Goal: Task Accomplishment & Management: Manage account settings

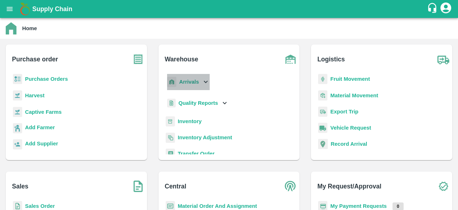
click at [200, 83] on div "Arrivals" at bounding box center [188, 82] width 44 height 16
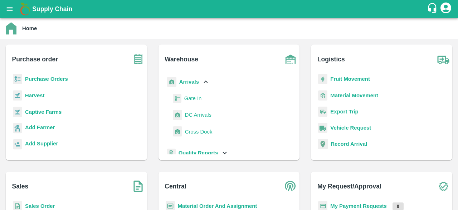
click at [201, 117] on span "DC Arrivals" at bounding box center [198, 115] width 27 height 8
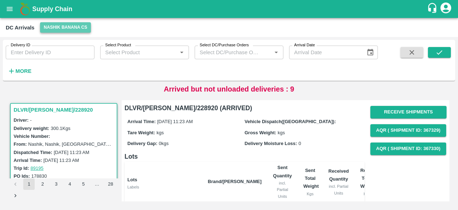
click at [58, 23] on button "Nashik Banana CS" at bounding box center [65, 27] width 51 height 10
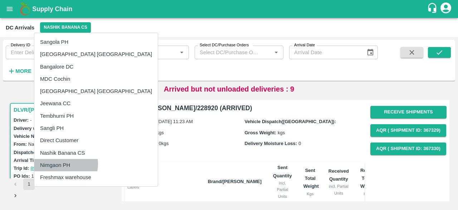
click at [65, 163] on li "Nimgaon PH" at bounding box center [96, 165] width 124 height 12
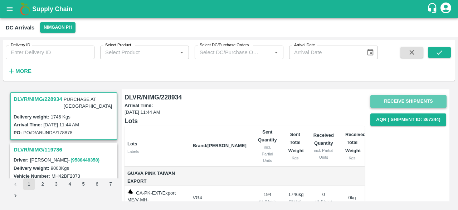
click at [405, 102] on button "Receive Shipments" at bounding box center [409, 101] width 76 height 13
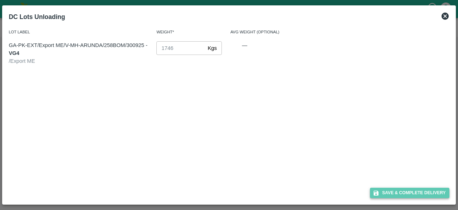
click at [411, 193] on button "Save & Complete Delivery" at bounding box center [410, 192] width 80 height 10
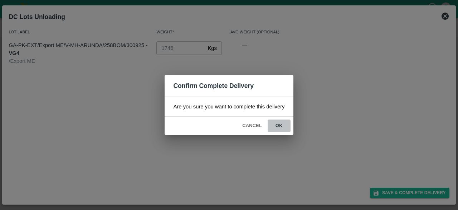
click at [279, 123] on button "ok" at bounding box center [279, 125] width 23 height 13
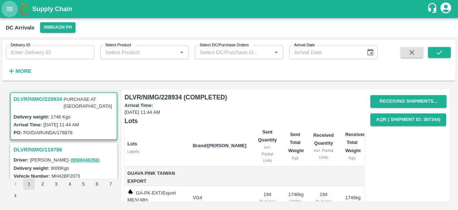
click at [8, 11] on icon "open drawer" at bounding box center [10, 9] width 6 height 4
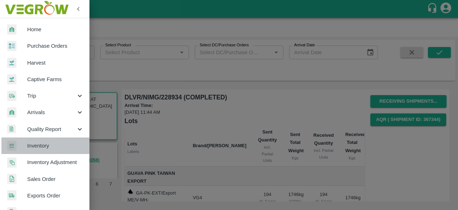
click at [53, 145] on span "Inventory" at bounding box center [55, 145] width 57 height 8
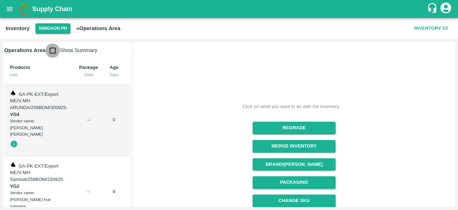
click at [51, 49] on input "checkbox" at bounding box center [52, 50] width 14 height 14
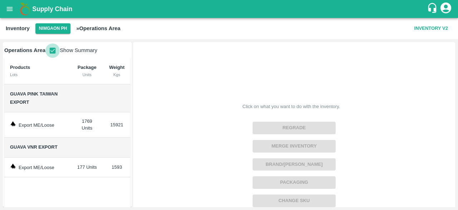
click at [53, 51] on input "checkbox" at bounding box center [52, 50] width 14 height 14
checkbox input "false"
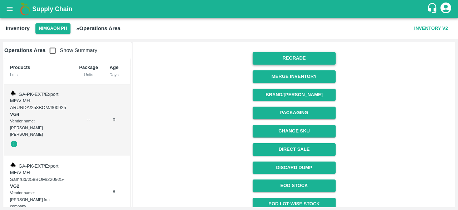
scroll to position [112, 0]
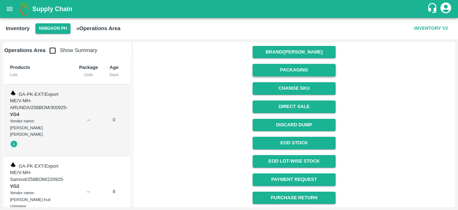
click at [296, 71] on button "Packaging" at bounding box center [294, 70] width 83 height 13
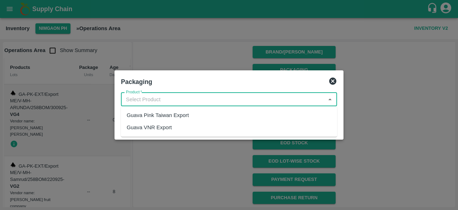
click at [177, 100] on input "Product   *" at bounding box center [223, 99] width 200 height 9
click at [168, 116] on div "Guava Pink Taiwan Export" at bounding box center [158, 115] width 62 height 8
type input "Guava Pink Taiwan Export"
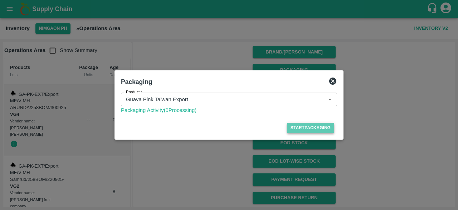
click at [307, 126] on button "Start Packaging" at bounding box center [310, 127] width 47 height 10
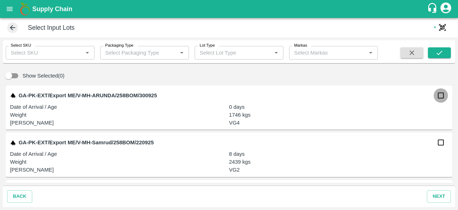
click at [440, 97] on input "checkbox" at bounding box center [441, 95] width 14 height 14
checkbox input "true"
click at [440, 144] on input "checkbox" at bounding box center [441, 142] width 14 height 14
checkbox input "true"
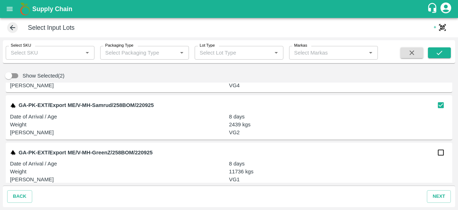
scroll to position [43, 0]
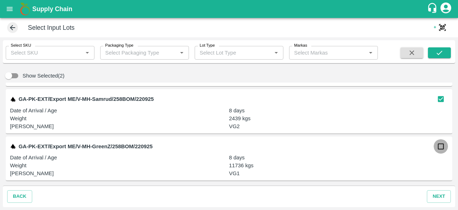
click at [438, 148] on input "checkbox" at bounding box center [441, 146] width 14 height 14
checkbox input "true"
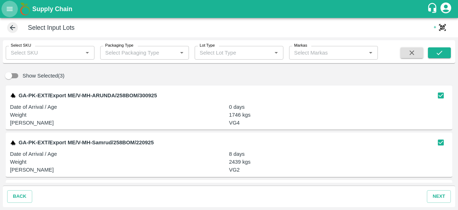
click at [10, 10] on icon "open drawer" at bounding box center [10, 9] width 6 height 4
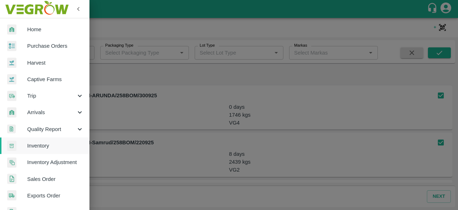
click at [143, 106] on div at bounding box center [229, 105] width 458 height 210
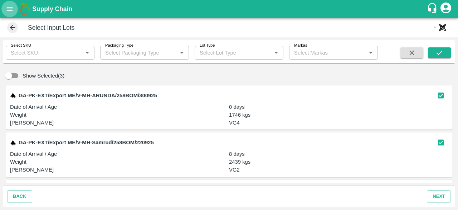
click at [8, 10] on icon "open drawer" at bounding box center [10, 9] width 6 height 4
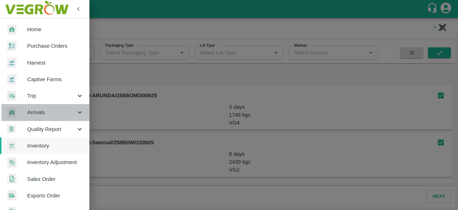
click at [77, 107] on div "Arrivals" at bounding box center [45, 112] width 90 height 16
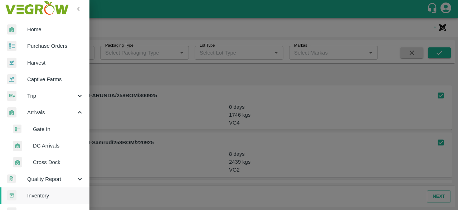
click at [41, 149] on span "DC Arrivals" at bounding box center [58, 145] width 51 height 8
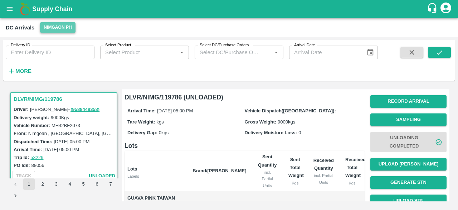
click at [55, 26] on button "Nimgaon PH" at bounding box center [57, 27] width 35 height 10
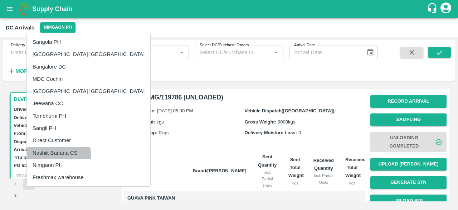
click at [51, 157] on li "Nashik Banana CS" at bounding box center [89, 152] width 124 height 12
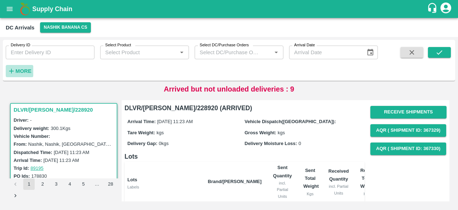
click at [24, 70] on strong "More" at bounding box center [23, 71] width 16 height 6
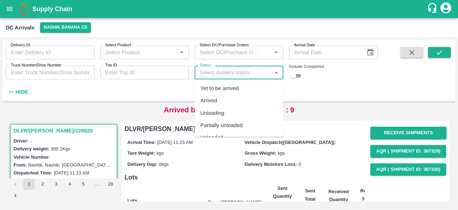
click at [220, 73] on input "Status" at bounding box center [233, 72] width 73 height 9
click at [219, 84] on div "Yet to be arrived" at bounding box center [220, 88] width 39 height 8
type input "Yet to be arrived"
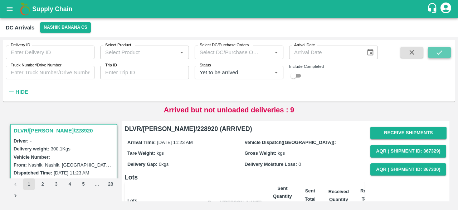
click at [443, 48] on icon "submit" at bounding box center [440, 52] width 8 height 8
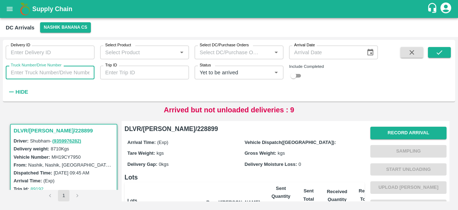
click at [37, 69] on input "Truck Number/Drive Number" at bounding box center [50, 73] width 89 height 14
type input "3889"
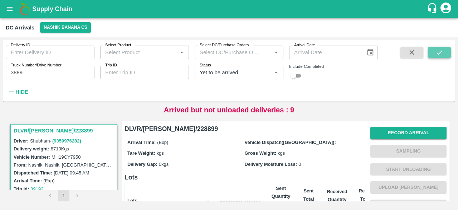
click at [441, 51] on icon "submit" at bounding box center [440, 52] width 8 height 8
click at [300, 76] on input "checkbox" at bounding box center [294, 75] width 26 height 9
checkbox input "true"
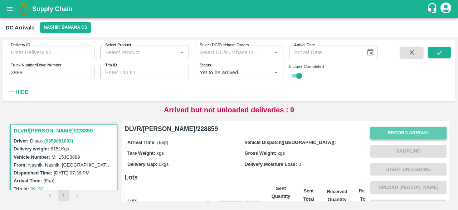
click at [403, 135] on button "Record Arrival" at bounding box center [409, 132] width 76 height 13
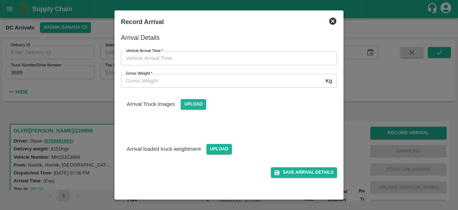
type input "DD/MM/YYYY hh:mm aa"
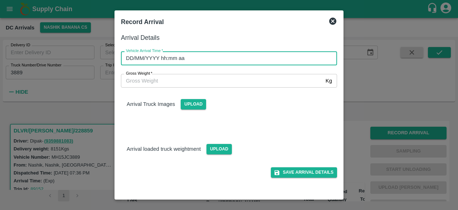
click at [252, 56] on input "DD/MM/YYYY hh:mm aa" at bounding box center [226, 58] width 211 height 14
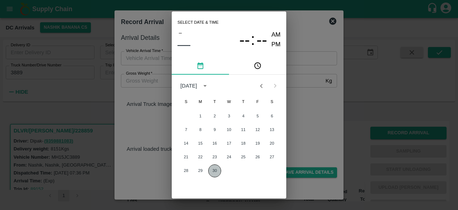
click at [215, 171] on button "30" at bounding box center [214, 170] width 13 height 13
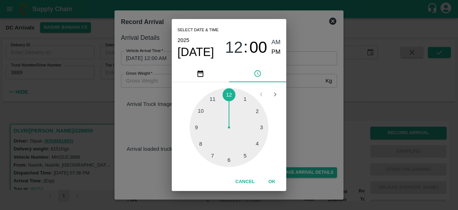
click at [211, 155] on div at bounding box center [229, 127] width 79 height 79
click at [256, 111] on div at bounding box center [229, 127] width 79 height 79
type input "[DATE] 07:10 AM"
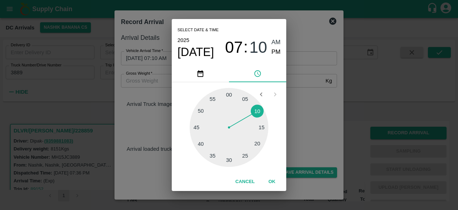
click at [293, 109] on div "Select date & time [DATE] 07 : 10 AM PM 05 10 15 20 25 30 35 40 45 50 55 00 Can…" at bounding box center [229, 105] width 458 height 210
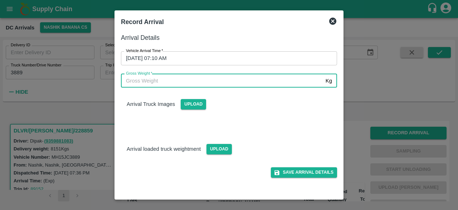
click at [166, 80] on input "Gross Weight   *" at bounding box center [222, 81] width 202 height 14
type input "13550"
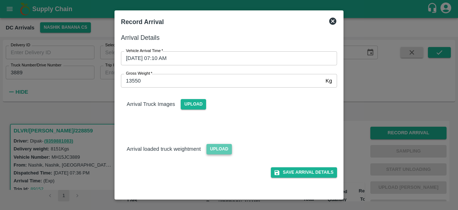
click at [217, 147] on span "Upload" at bounding box center [219, 149] width 25 height 10
click at [0, 0] on input "Upload" at bounding box center [0, 0] width 0 height 0
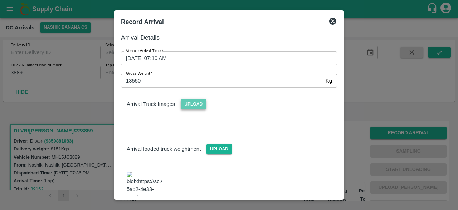
click at [191, 102] on span "Upload" at bounding box center [193, 104] width 25 height 10
click at [0, 0] on input "Upload" at bounding box center [0, 0] width 0 height 0
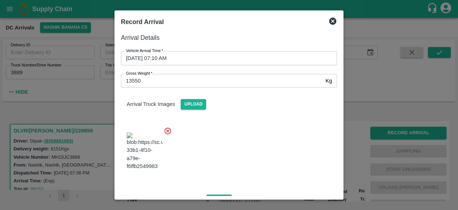
scroll to position [117, 0]
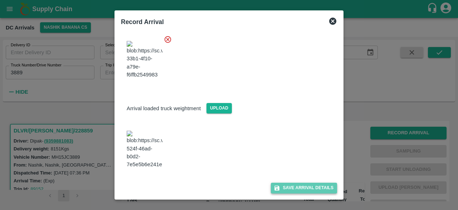
click at [297, 190] on button "Save Arrival Details" at bounding box center [304, 187] width 66 height 10
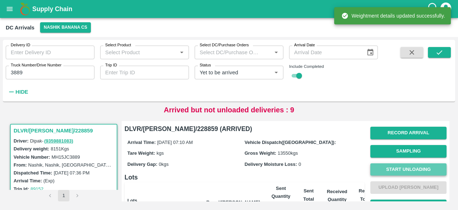
click at [403, 168] on button "Start Unloading" at bounding box center [409, 169] width 76 height 13
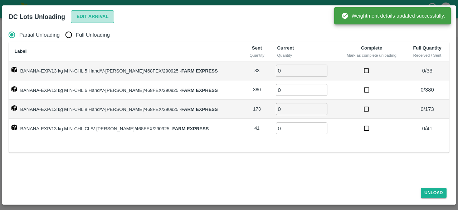
click at [83, 18] on button "Edit Arrival" at bounding box center [93, 16] width 44 height 13
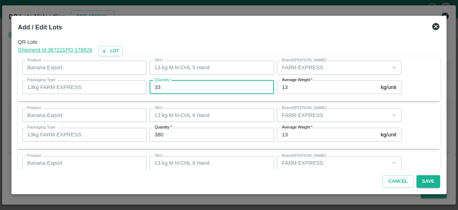
click at [156, 85] on input "33" at bounding box center [212, 87] width 125 height 14
type input "34"
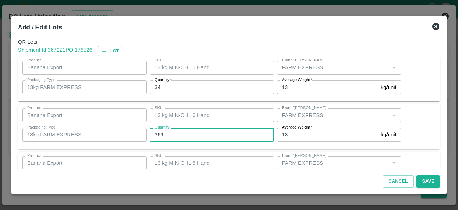
type input "369"
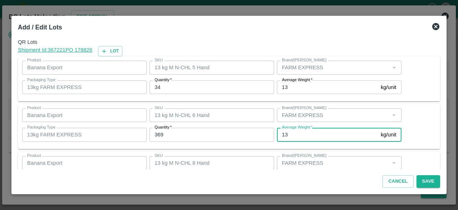
scroll to position [80, 0]
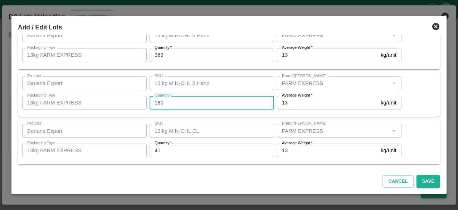
type input "180"
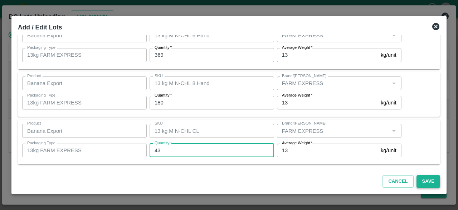
type input "43"
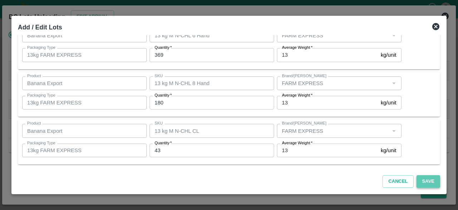
click at [427, 181] on button "Save" at bounding box center [429, 181] width 24 height 13
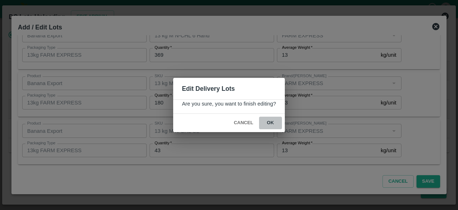
click at [268, 122] on button "ok" at bounding box center [270, 122] width 23 height 13
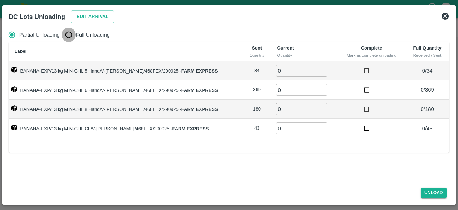
click at [72, 32] on input "Full Unloading" at bounding box center [69, 35] width 14 height 14
radio input "true"
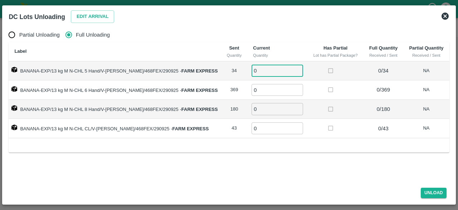
click at [265, 71] on input "0" at bounding box center [278, 70] width 52 height 12
type input "34"
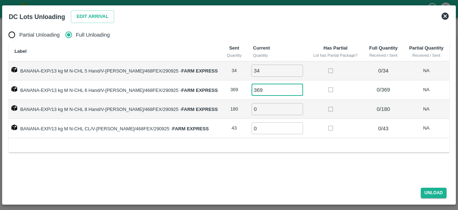
type input "369"
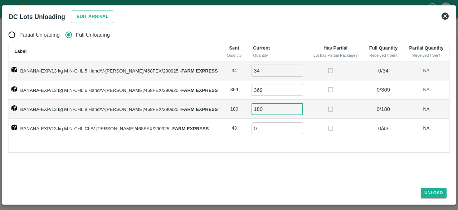
type input "180"
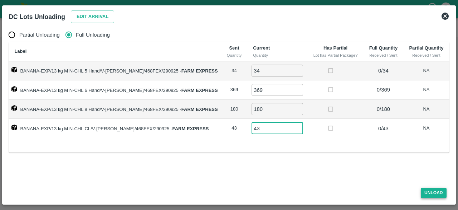
type input "43"
click at [427, 190] on button "Unload" at bounding box center [434, 192] width 26 height 10
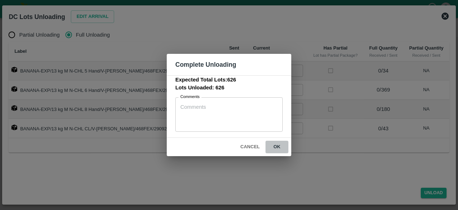
click at [274, 144] on button "ok" at bounding box center [277, 146] width 23 height 13
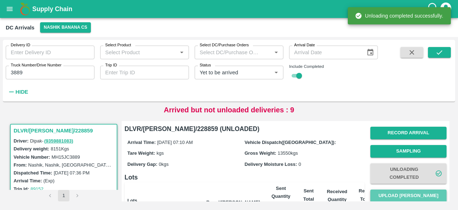
click at [401, 194] on button "Upload [PERSON_NAME]" at bounding box center [409, 195] width 76 height 13
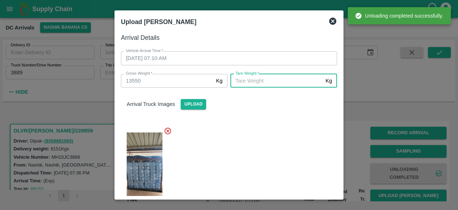
click at [291, 81] on input "[PERSON_NAME]   *" at bounding box center [277, 81] width 92 height 14
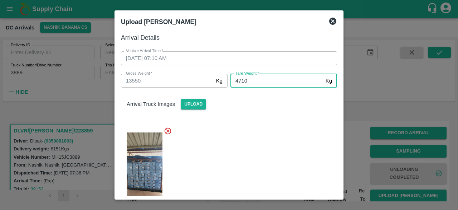
type input "4710"
click at [274, 174] on div at bounding box center [226, 170] width 222 height 98
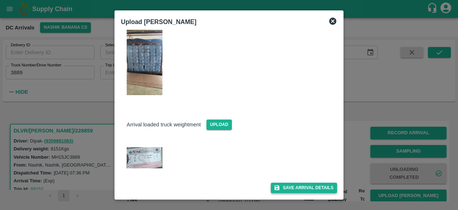
click at [295, 185] on button "Save Arrival Details" at bounding box center [304, 187] width 66 height 10
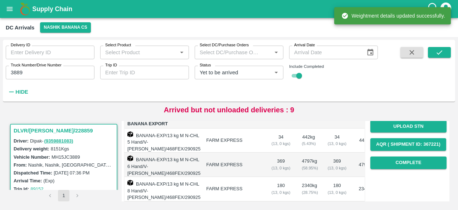
scroll to position [106, 0]
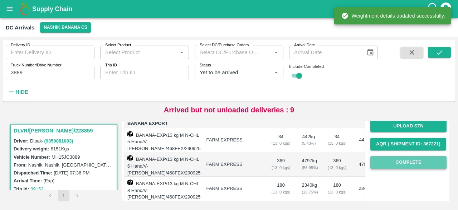
click at [408, 166] on button "Complete" at bounding box center [409, 162] width 76 height 13
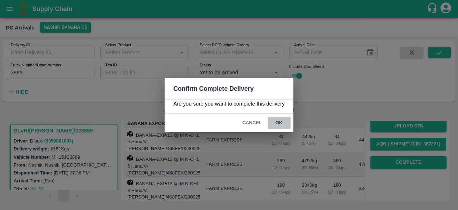
click at [280, 124] on button "ok" at bounding box center [279, 122] width 23 height 13
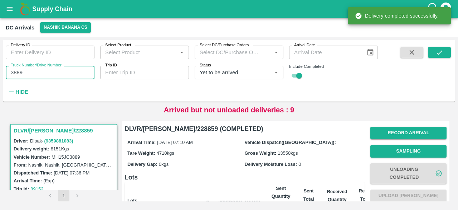
click at [16, 71] on input "3889" at bounding box center [50, 73] width 89 height 14
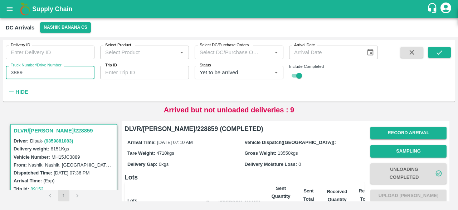
click at [16, 71] on input "3889" at bounding box center [50, 73] width 89 height 14
type input "6409"
click at [440, 56] on icon "submit" at bounding box center [440, 52] width 8 height 8
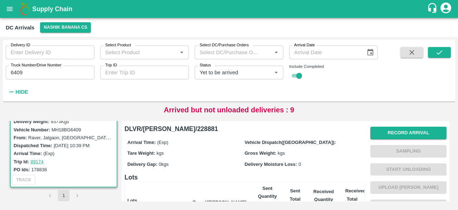
scroll to position [6, 0]
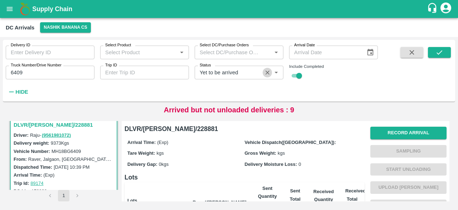
click at [268, 71] on icon "Clear" at bounding box center [267, 72] width 7 height 7
click at [439, 53] on icon "submit" at bounding box center [440, 52] width 8 height 8
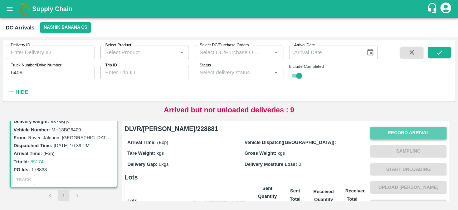
click at [409, 134] on button "Record Arrival" at bounding box center [409, 132] width 76 height 13
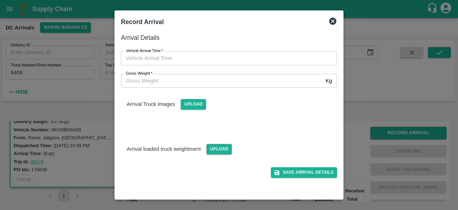
type input "DD/MM/YYYY hh:mm aa"
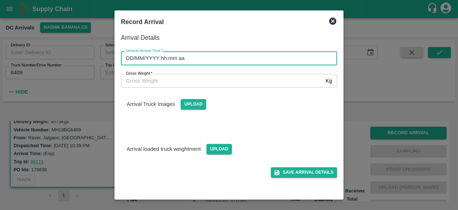
click at [247, 58] on input "DD/MM/YYYY hh:mm aa" at bounding box center [226, 58] width 211 height 14
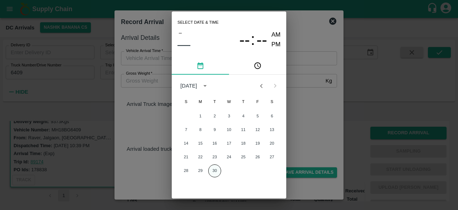
click at [215, 170] on button "30" at bounding box center [214, 170] width 13 height 13
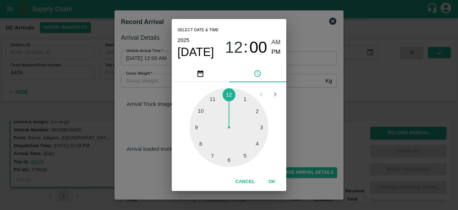
click at [229, 161] on div at bounding box center [229, 127] width 79 height 79
click at [246, 157] on div at bounding box center [229, 127] width 79 height 79
type input "[DATE] 06:25 AM"
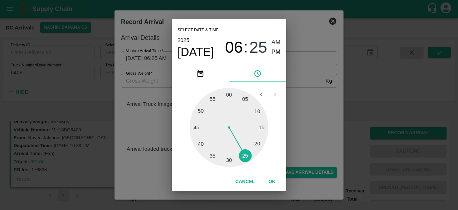
click at [307, 134] on div "Select date & time [DATE] 06 : 25 AM PM 05 10 15 20 25 30 35 40 45 50 55 00 Can…" at bounding box center [229, 105] width 458 height 210
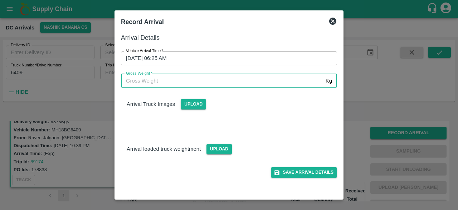
click at [152, 81] on input "Gross Weight   *" at bounding box center [222, 81] width 202 height 14
type input "16170"
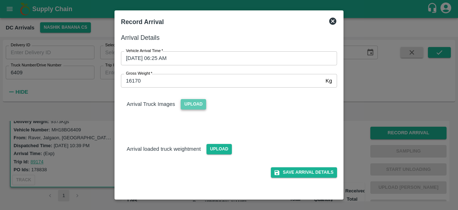
click at [193, 101] on span "Upload" at bounding box center [193, 104] width 25 height 10
click at [0, 0] on input "Upload" at bounding box center [0, 0] width 0 height 0
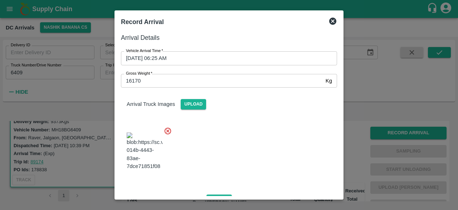
scroll to position [77, 0]
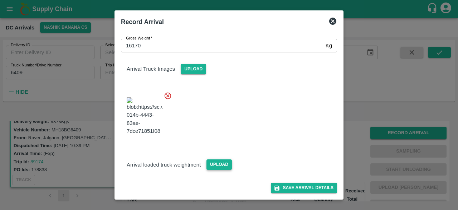
click at [219, 164] on span "Upload" at bounding box center [219, 164] width 25 height 10
click at [0, 0] on input "Upload" at bounding box center [0, 0] width 0 height 0
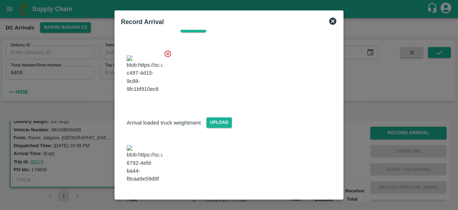
scroll to position [112, 0]
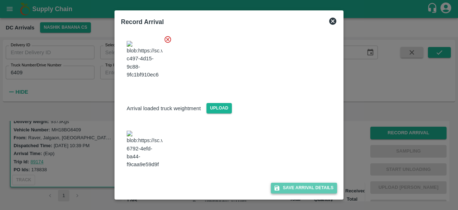
click at [300, 186] on button "Save Arrival Details" at bounding box center [304, 187] width 66 height 10
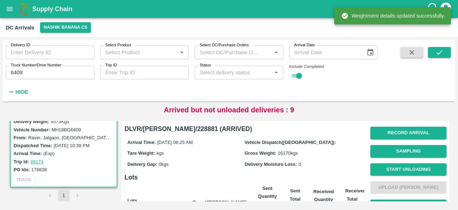
click at [410, 170] on button "Start Unloading" at bounding box center [409, 169] width 76 height 13
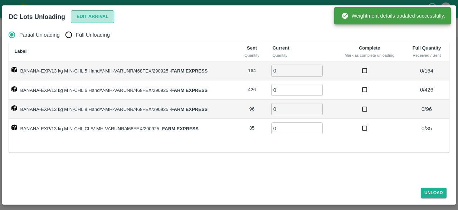
click at [90, 14] on button "Edit Arrival" at bounding box center [93, 16] width 44 height 13
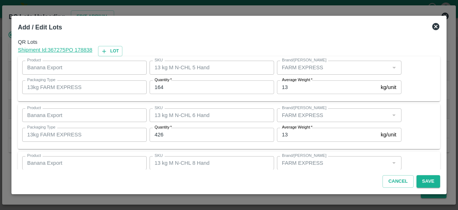
click at [159, 88] on input "164" at bounding box center [212, 87] width 125 height 14
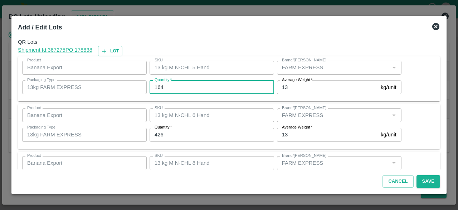
click at [159, 88] on input "164" at bounding box center [212, 87] width 125 height 14
type input "71"
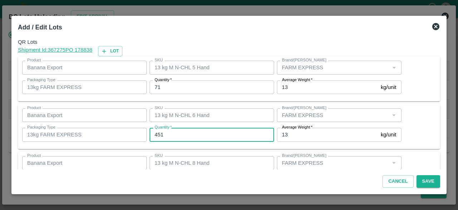
type input "451"
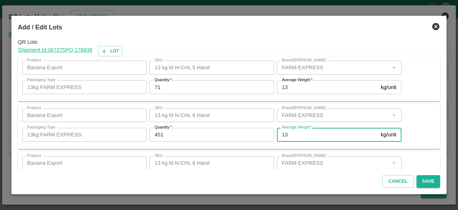
scroll to position [80, 0]
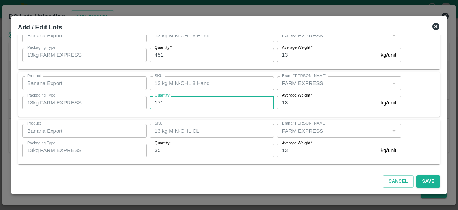
type input "171"
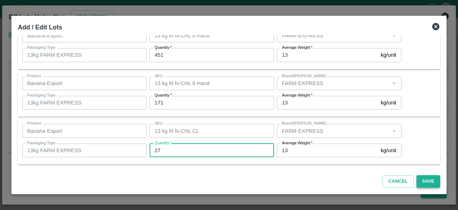
type input "27"
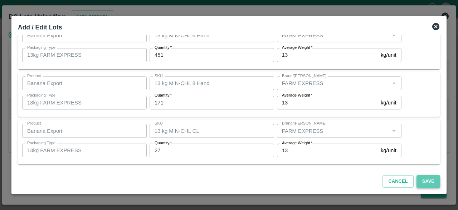
click at [428, 181] on button "Save" at bounding box center [429, 181] width 24 height 13
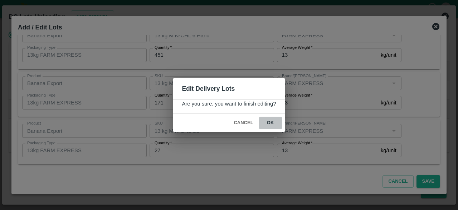
click at [270, 121] on button "ok" at bounding box center [270, 122] width 23 height 13
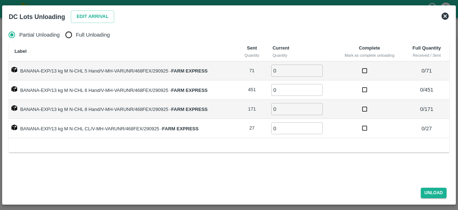
click at [66, 37] on input "Full Unloading" at bounding box center [69, 35] width 14 height 14
radio input "true"
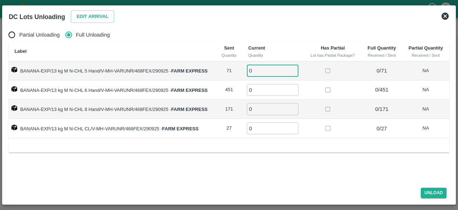
click at [263, 70] on input "0" at bounding box center [273, 70] width 52 height 12
type input "71"
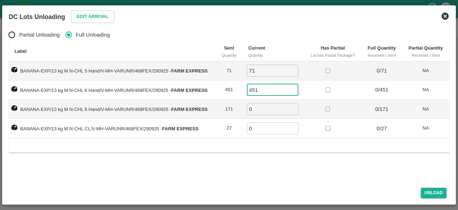
type input "451"
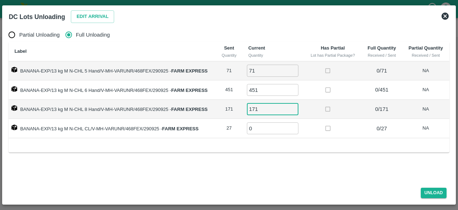
type input "171"
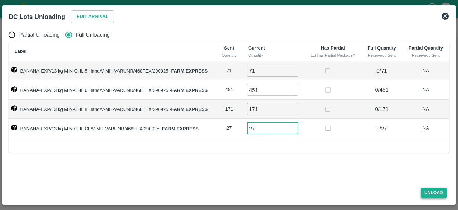
type input "27"
click at [431, 192] on button "Unload" at bounding box center [434, 192] width 26 height 10
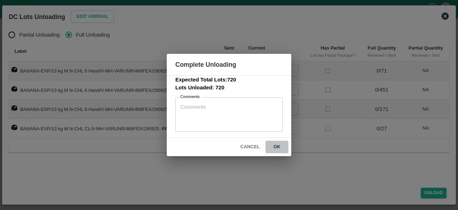
click at [276, 146] on button "ok" at bounding box center [277, 146] width 23 height 13
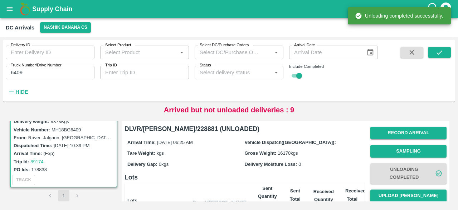
click at [415, 197] on button "Upload [PERSON_NAME]" at bounding box center [409, 195] width 76 height 13
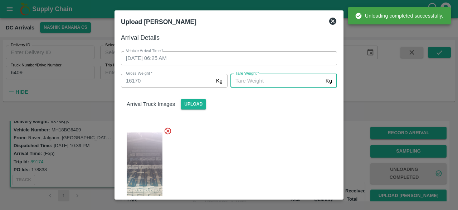
click at [272, 80] on input "[PERSON_NAME]   *" at bounding box center [277, 81] width 92 height 14
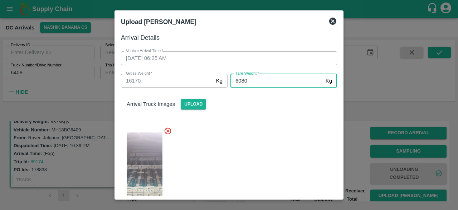
type input "6080"
click at [265, 131] on div at bounding box center [226, 170] width 222 height 98
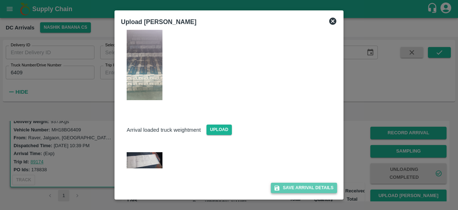
click at [304, 187] on button "Save Arrival Details" at bounding box center [304, 187] width 66 height 10
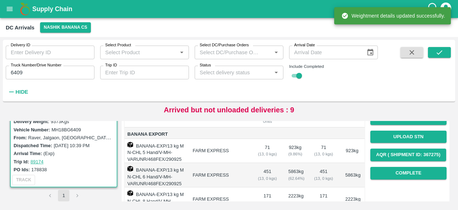
scroll to position [96, 0]
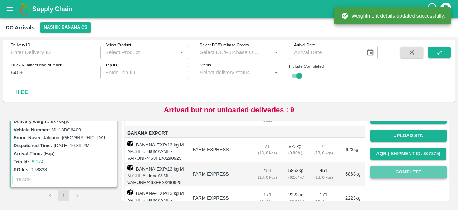
click at [410, 174] on button "Complete" at bounding box center [409, 171] width 76 height 13
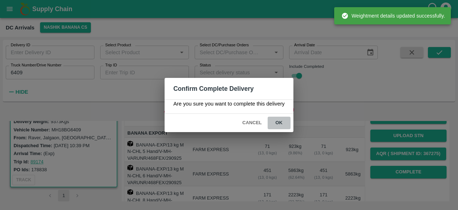
click at [278, 122] on button "ok" at bounding box center [279, 122] width 23 height 13
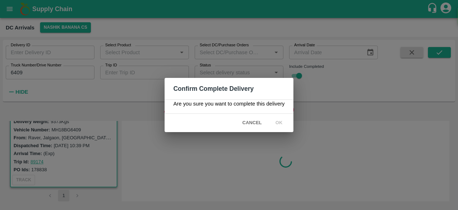
scroll to position [0, 0]
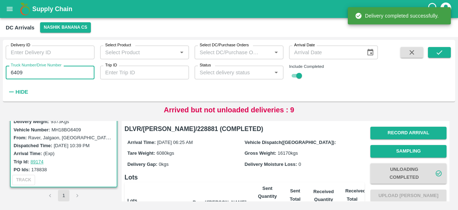
click at [17, 73] on input "6409" at bounding box center [50, 73] width 89 height 14
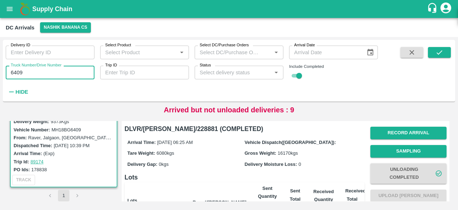
click at [17, 73] on input "6409" at bounding box center [50, 73] width 89 height 14
type input "7458"
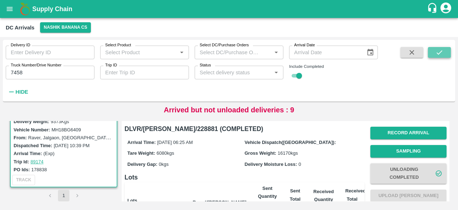
click at [442, 52] on icon "submit" at bounding box center [440, 52] width 8 height 8
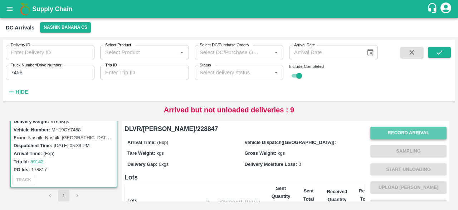
click at [409, 133] on button "Record Arrival" at bounding box center [409, 132] width 76 height 13
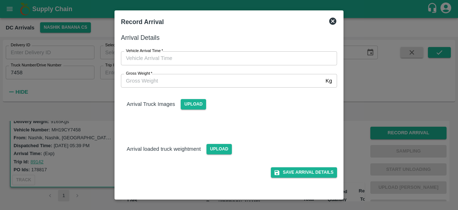
type input "DD/MM/YYYY hh:mm aa"
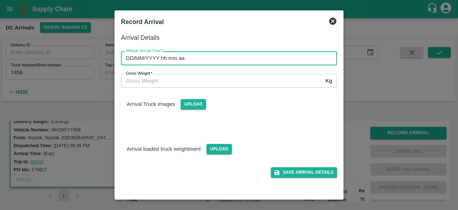
click at [269, 57] on input "DD/MM/YYYY hh:mm aa" at bounding box center [226, 58] width 211 height 14
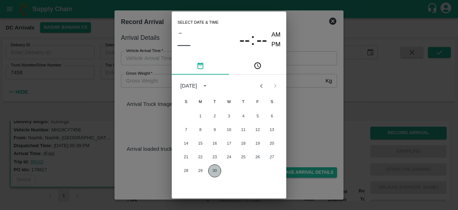
click at [214, 170] on button "30" at bounding box center [214, 170] width 13 height 13
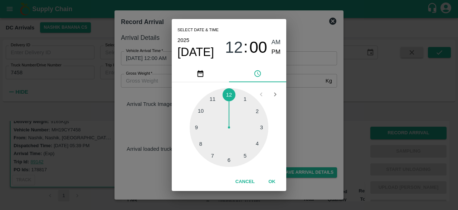
click at [215, 154] on div at bounding box center [229, 127] width 79 height 79
click at [259, 110] on div at bounding box center [229, 127] width 79 height 79
type input "[DATE] 07:10 AM"
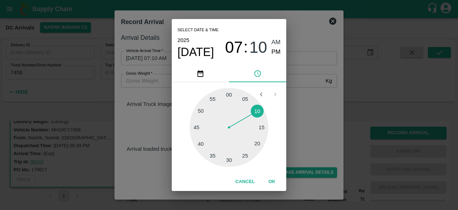
click at [301, 107] on div "Select date & time [DATE] 07 : 10 AM PM 05 10 15 20 25 30 35 40 45 50 55 00 Can…" at bounding box center [229, 105] width 458 height 210
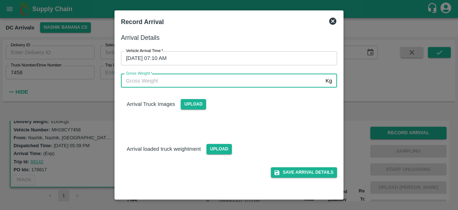
click at [160, 81] on input "Gross Weight   *" at bounding box center [222, 81] width 202 height 14
type input "15865"
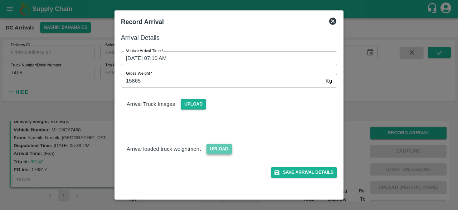
click at [218, 149] on span "Upload" at bounding box center [219, 149] width 25 height 10
click at [0, 0] on input "Upload" at bounding box center [0, 0] width 0 height 0
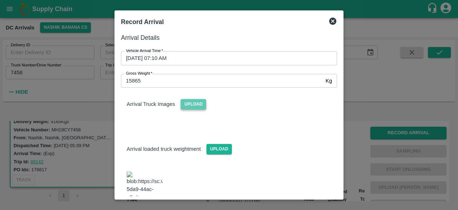
click at [203, 103] on span "Upload" at bounding box center [193, 104] width 25 height 10
click at [0, 0] on input "Upload" at bounding box center [0, 0] width 0 height 0
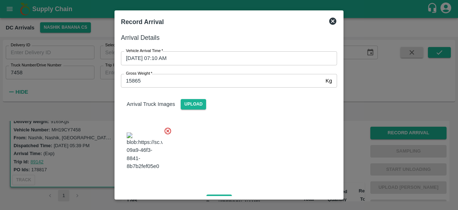
scroll to position [111, 0]
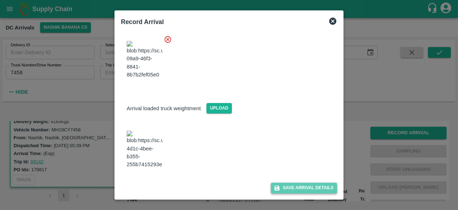
click at [295, 186] on button "Save Arrival Details" at bounding box center [304, 187] width 66 height 10
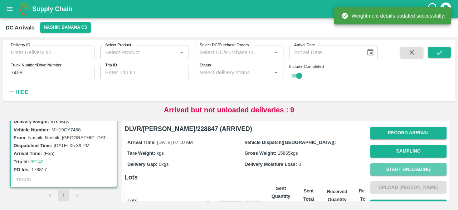
click at [411, 167] on button "Start Unloading" at bounding box center [409, 169] width 76 height 13
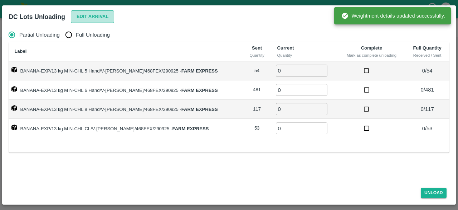
click at [94, 17] on button "Edit Arrival" at bounding box center [93, 16] width 44 height 13
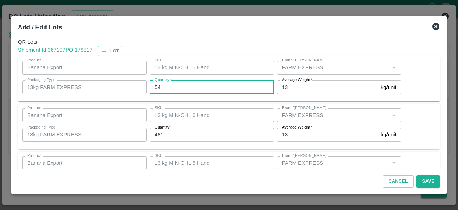
click at [155, 85] on input "54" at bounding box center [212, 87] width 125 height 14
type input "51"
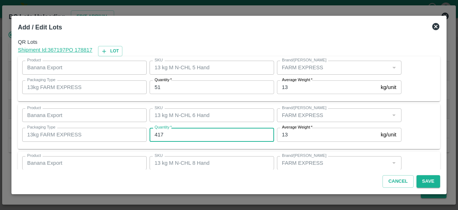
type input "417"
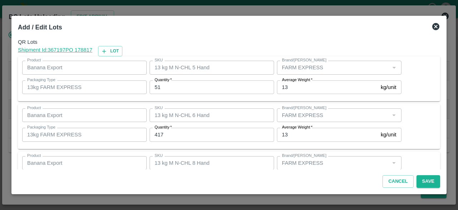
scroll to position [80, 0]
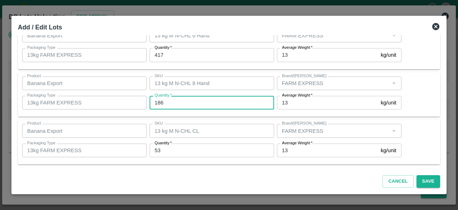
type input "186"
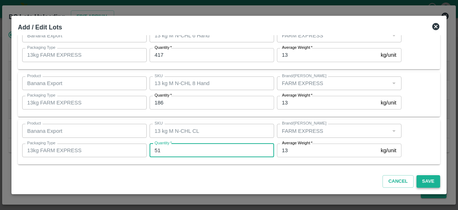
type input "51"
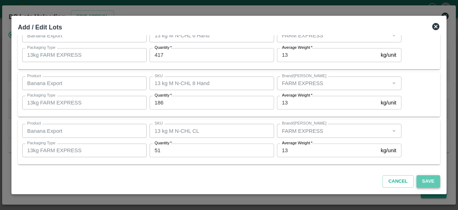
click at [428, 182] on button "Save" at bounding box center [429, 181] width 24 height 13
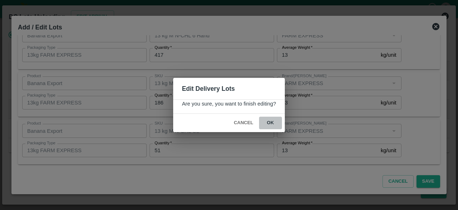
click at [269, 122] on button "ok" at bounding box center [270, 122] width 23 height 13
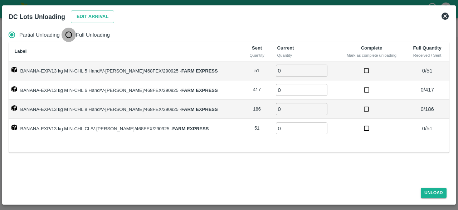
click at [66, 37] on input "Full Unloading" at bounding box center [69, 35] width 14 height 14
radio input "true"
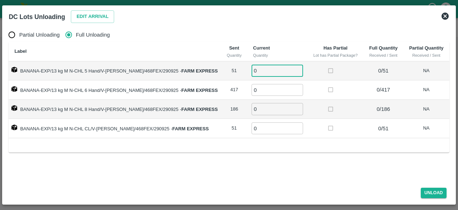
click at [256, 74] on input "0" at bounding box center [278, 70] width 52 height 12
type input "51"
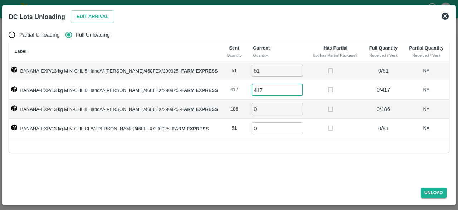
type input "417"
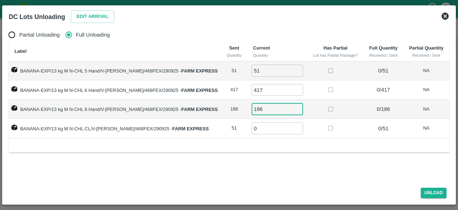
type input "186"
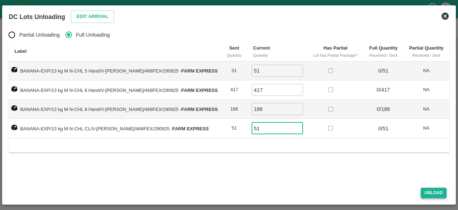
type input "51"
click at [430, 189] on button "Unload" at bounding box center [434, 192] width 26 height 10
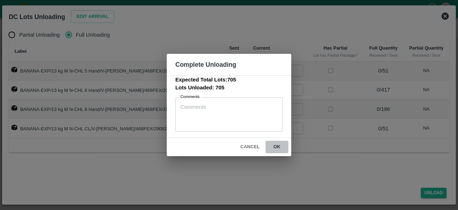
click at [278, 145] on button "ok" at bounding box center [277, 146] width 23 height 13
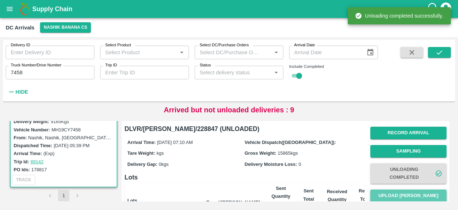
click at [402, 194] on button "Upload [PERSON_NAME]" at bounding box center [409, 195] width 76 height 13
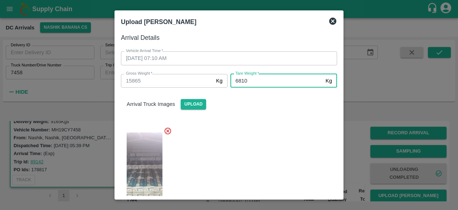
type input "6810"
click at [265, 160] on div at bounding box center [226, 170] width 222 height 98
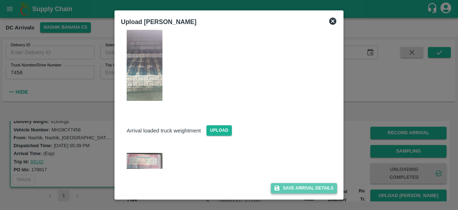
click at [296, 186] on button "Save Arrival Details" at bounding box center [304, 188] width 66 height 10
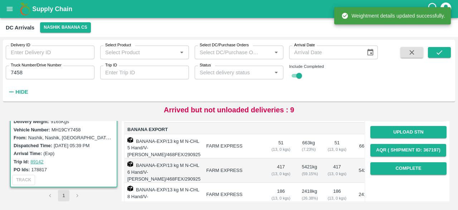
scroll to position [100, 0]
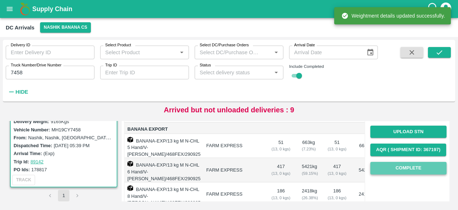
click at [406, 166] on button "Complete" at bounding box center [409, 168] width 76 height 13
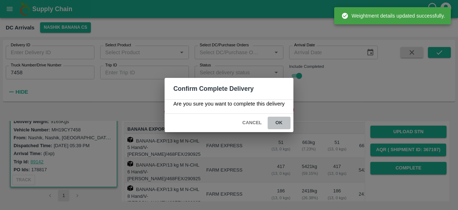
click at [278, 121] on button "ok" at bounding box center [279, 122] width 23 height 13
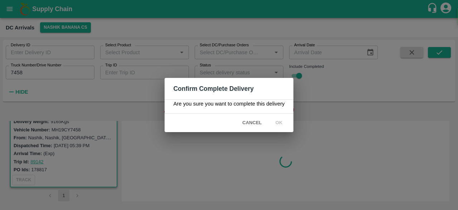
scroll to position [0, 0]
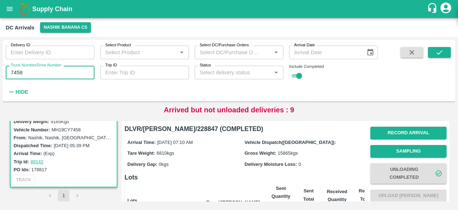
click at [16, 71] on input "7458" at bounding box center [50, 73] width 89 height 14
type input "7973"
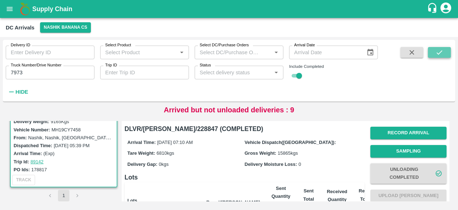
click at [437, 55] on icon "submit" at bounding box center [440, 52] width 8 height 8
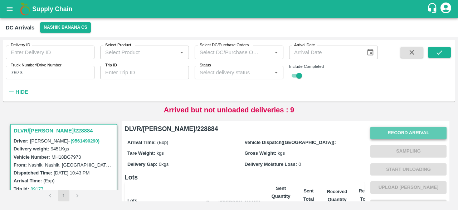
click at [410, 127] on button "Record Arrival" at bounding box center [409, 132] width 76 height 13
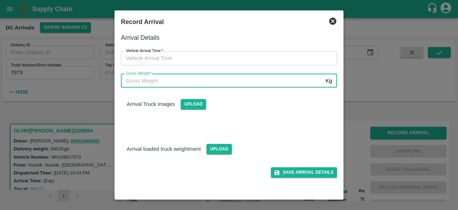
click at [237, 85] on input "Gross Weight   *" at bounding box center [222, 81] width 202 height 14
type input "16285"
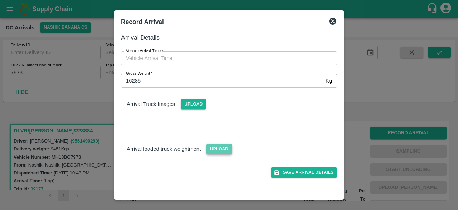
click at [215, 148] on span "Upload" at bounding box center [219, 149] width 25 height 10
click at [0, 0] on input "Upload" at bounding box center [0, 0] width 0 height 0
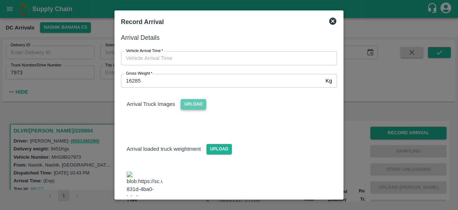
click at [196, 104] on span "Upload" at bounding box center [193, 104] width 25 height 10
click at [0, 0] on input "Upload" at bounding box center [0, 0] width 0 height 0
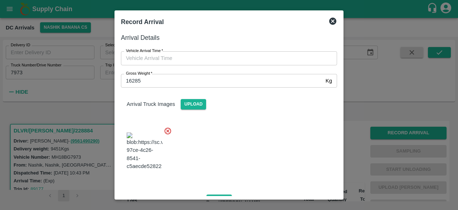
type input "DD/MM/YYYY hh:mm aa"
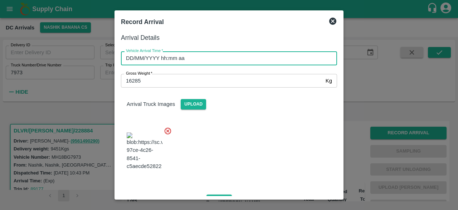
click at [235, 61] on input "DD/MM/YYYY hh:mm aa" at bounding box center [226, 58] width 211 height 14
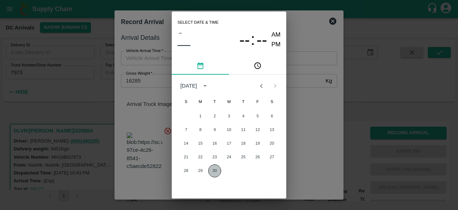
click at [214, 170] on button "30" at bounding box center [214, 170] width 13 height 13
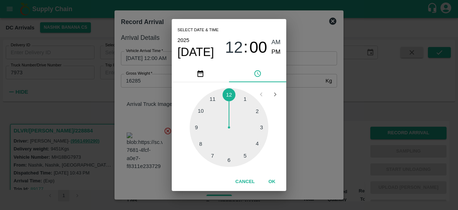
click at [212, 156] on div at bounding box center [229, 127] width 79 height 79
click at [202, 125] on div at bounding box center [229, 127] width 79 height 79
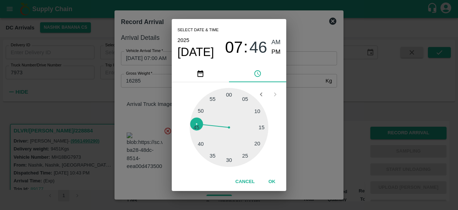
type input "[DATE] 07:46 AM"
click at [309, 105] on div "Select date & time [DATE] 07 : 46 AM PM 05 10 15 20 25 30 35 40 45 50 55 00 Can…" at bounding box center [229, 105] width 458 height 210
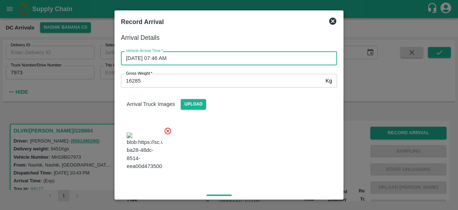
scroll to position [116, 0]
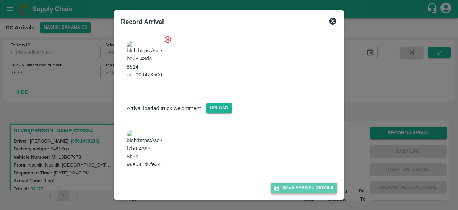
click at [303, 188] on button "Save Arrival Details" at bounding box center [304, 187] width 66 height 10
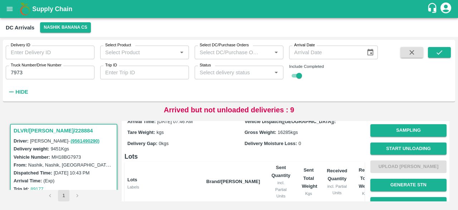
scroll to position [0, 0]
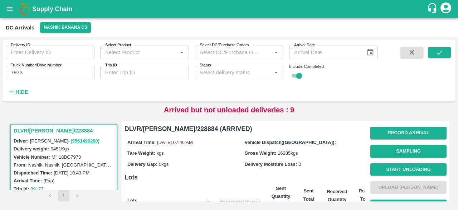
click at [14, 69] on input "7973" at bounding box center [50, 73] width 89 height 14
type input "7103"
click at [442, 53] on icon "submit" at bounding box center [440, 52] width 8 height 8
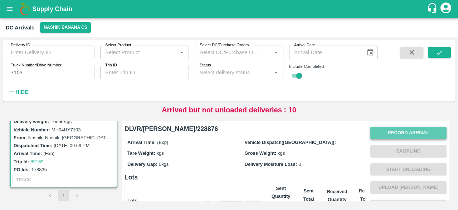
click at [416, 134] on button "Record Arrival" at bounding box center [409, 132] width 76 height 13
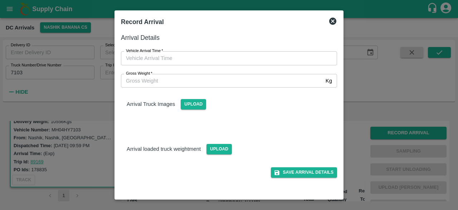
type input "DD/MM/YYYY hh:mm aa"
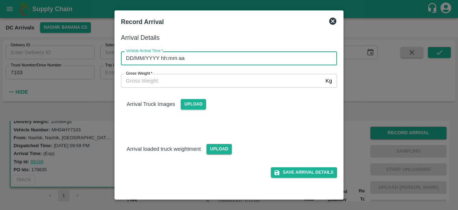
click at [213, 51] on input "DD/MM/YYYY hh:mm aa" at bounding box center [226, 58] width 211 height 14
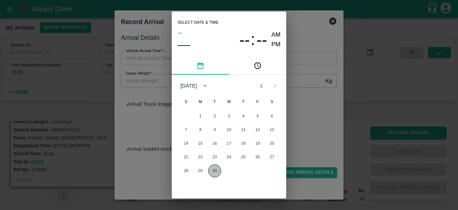
click at [213, 169] on button "30" at bounding box center [214, 170] width 13 height 13
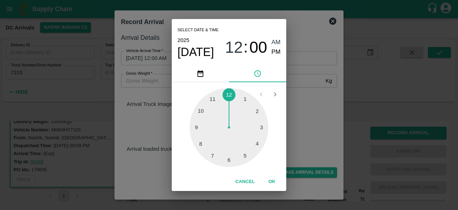
click at [202, 142] on div at bounding box center [229, 127] width 79 height 79
click at [200, 144] on div at bounding box center [229, 127] width 79 height 79
type input "[DATE] 08:40 AM"
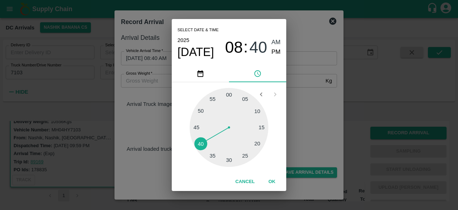
click at [304, 112] on div "Select date & time [DATE] 08 : 40 AM PM 05 10 15 20 25 30 35 40 45 50 55 00 Can…" at bounding box center [229, 105] width 458 height 210
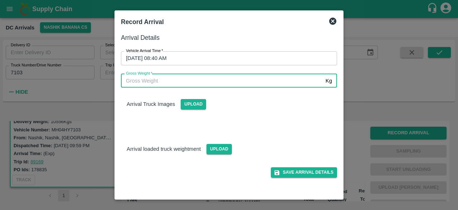
click at [134, 77] on input "Gross Weight   *" at bounding box center [222, 81] width 202 height 14
type input "17365"
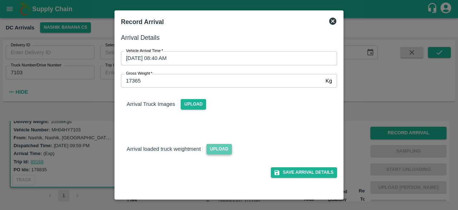
click at [220, 150] on span "Upload" at bounding box center [219, 149] width 25 height 10
click at [0, 0] on input "Upload" at bounding box center [0, 0] width 0 height 0
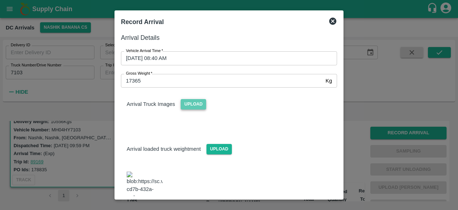
click at [193, 102] on span "Upload" at bounding box center [193, 104] width 25 height 10
click at [0, 0] on input "Upload" at bounding box center [0, 0] width 0 height 0
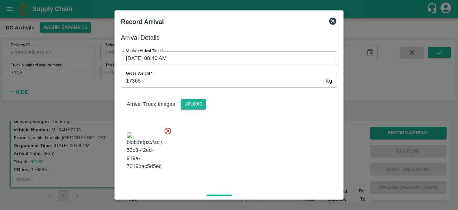
scroll to position [114, 0]
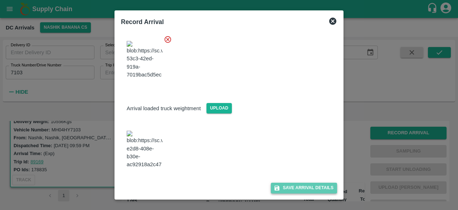
click at [295, 186] on button "Save Arrival Details" at bounding box center [304, 187] width 66 height 10
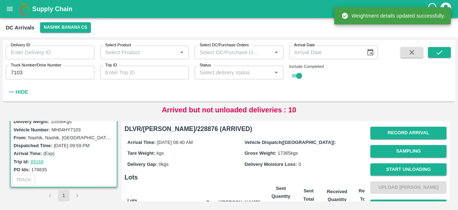
click at [405, 170] on button "Start Unloading" at bounding box center [409, 169] width 76 height 13
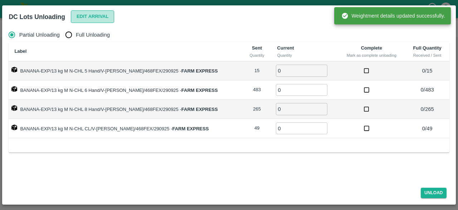
click at [92, 18] on button "Edit Arrival" at bounding box center [93, 16] width 44 height 13
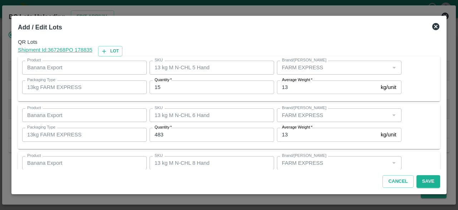
click at [156, 86] on input "15" at bounding box center [212, 87] width 125 height 14
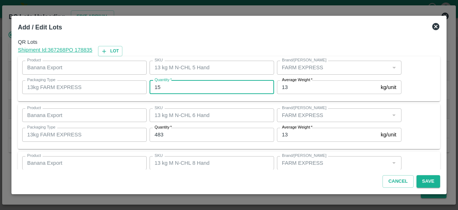
click at [156, 86] on input "15" at bounding box center [212, 87] width 125 height 14
type input "8"
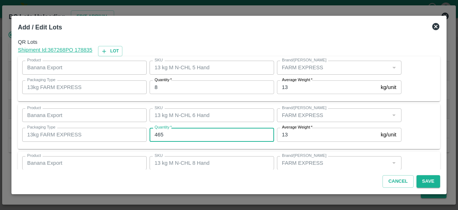
type input "465"
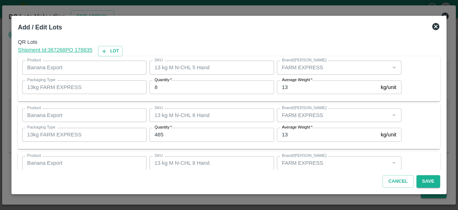
scroll to position [80, 0]
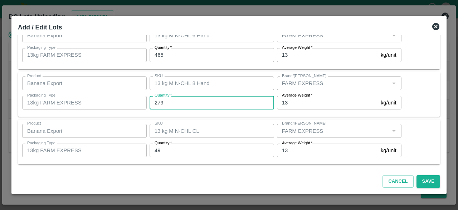
type input "279"
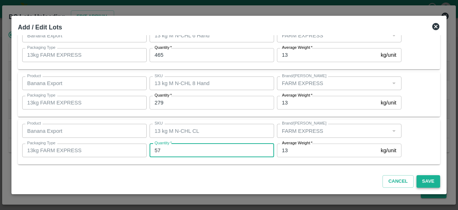
type input "57"
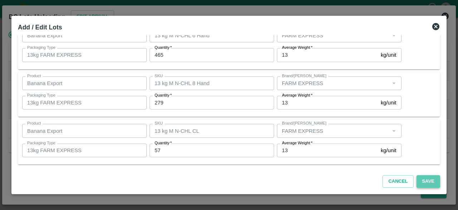
click at [429, 179] on button "Save" at bounding box center [429, 181] width 24 height 13
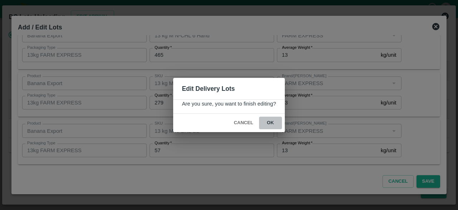
click at [269, 121] on button "ok" at bounding box center [270, 122] width 23 height 13
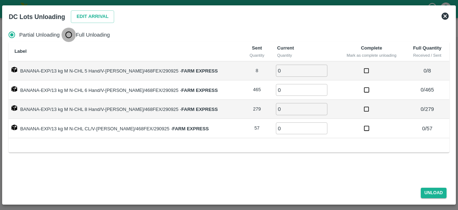
click at [70, 33] on input "Full Unloading" at bounding box center [69, 35] width 14 height 14
radio input "true"
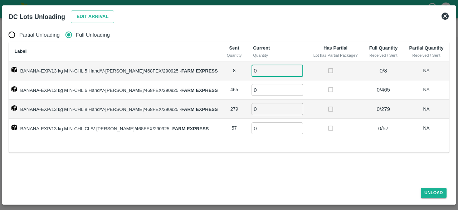
click at [261, 72] on input "0" at bounding box center [278, 70] width 52 height 12
type input "8"
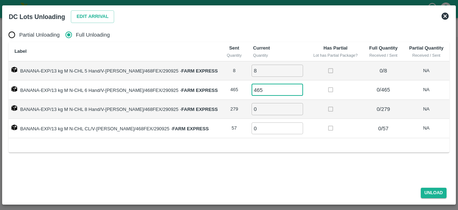
type input "465"
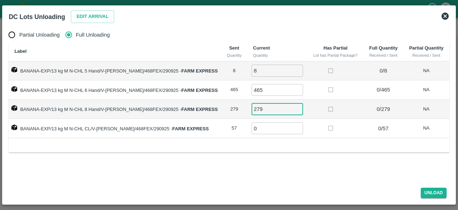
type input "279"
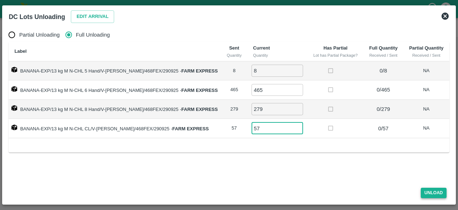
type input "57"
click at [431, 193] on button "Unload" at bounding box center [434, 192] width 26 height 10
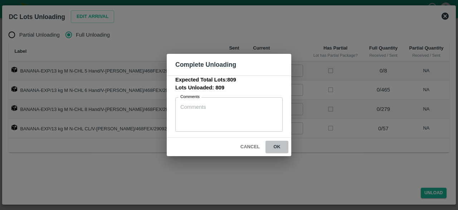
click at [278, 147] on button "ok" at bounding box center [277, 146] width 23 height 13
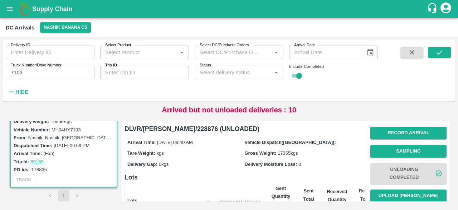
scroll to position [58, 0]
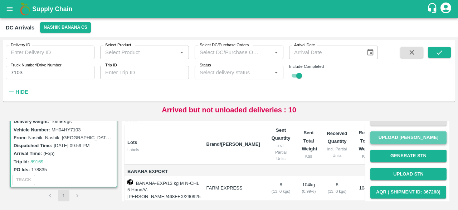
click at [409, 134] on button "Upload [PERSON_NAME]" at bounding box center [409, 137] width 76 height 13
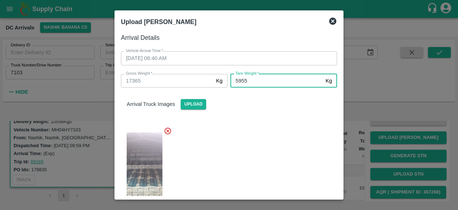
type input "5955"
click at [282, 174] on div at bounding box center [226, 170] width 222 height 98
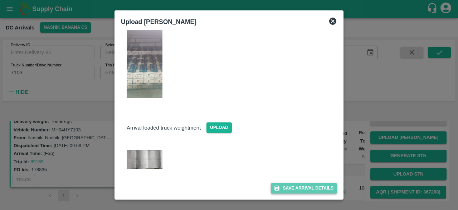
click at [302, 188] on button "Save Arrival Details" at bounding box center [304, 188] width 66 height 10
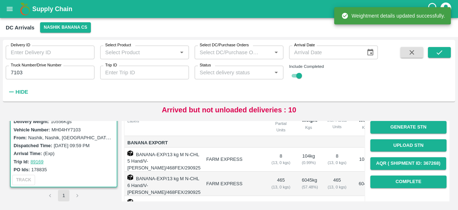
scroll to position [92, 0]
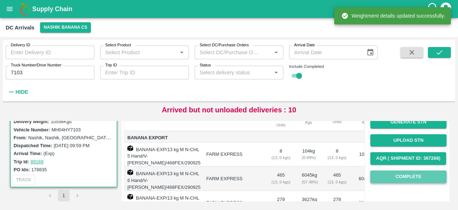
click at [402, 179] on button "Complete" at bounding box center [409, 176] width 76 height 13
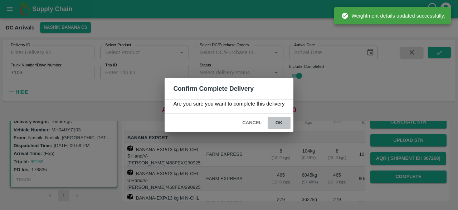
click at [280, 120] on button "ok" at bounding box center [279, 122] width 23 height 13
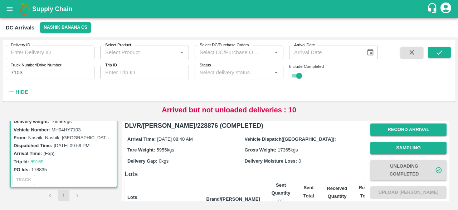
scroll to position [0, 0]
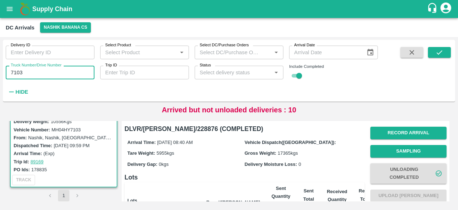
click at [15, 75] on input "7103" at bounding box center [50, 73] width 89 height 14
type input "7103"
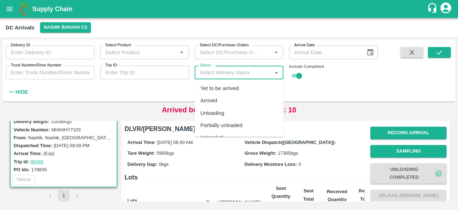
click at [234, 75] on input "Status" at bounding box center [233, 72] width 73 height 9
click at [230, 88] on div "Yet to be arrived" at bounding box center [220, 88] width 39 height 8
type input "Yet to be arrived"
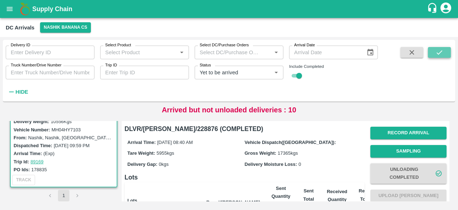
click at [442, 54] on icon "submit" at bounding box center [440, 52] width 8 height 8
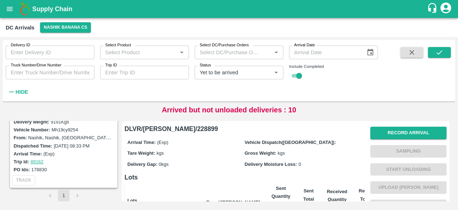
scroll to position [157, 0]
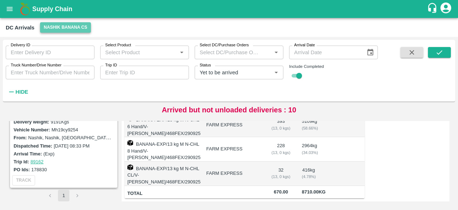
click at [55, 27] on button "Nashik Banana CS" at bounding box center [65, 27] width 51 height 10
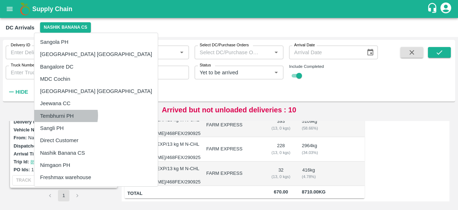
click at [64, 115] on li "Tembhurni PH" at bounding box center [96, 116] width 124 height 12
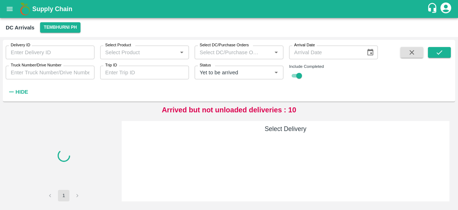
scroll to position [0, 0]
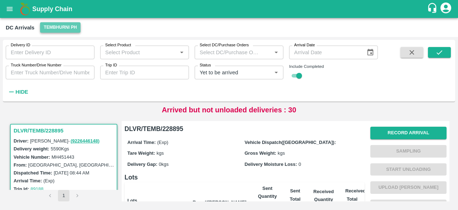
click at [65, 29] on button "Tembhurni PH" at bounding box center [60, 27] width 40 height 10
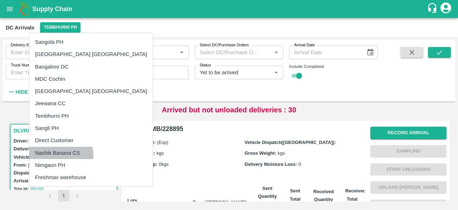
click at [57, 155] on li "Nashik Banana CS" at bounding box center [91, 152] width 124 height 12
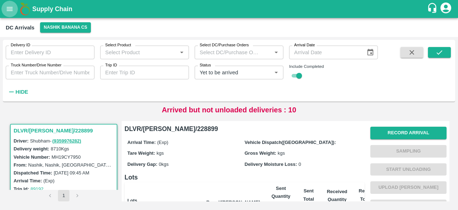
click at [11, 8] on icon "open drawer" at bounding box center [10, 9] width 8 height 8
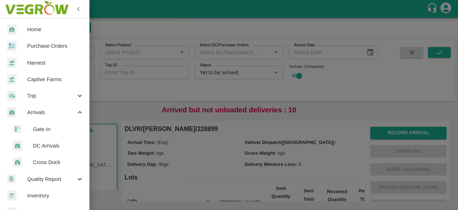
click at [112, 96] on div at bounding box center [229, 105] width 458 height 210
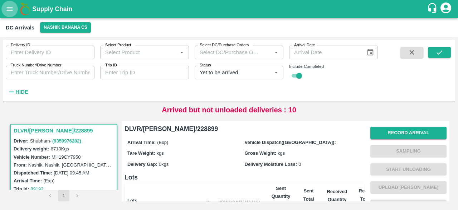
click at [11, 9] on icon "open drawer" at bounding box center [10, 9] width 6 height 4
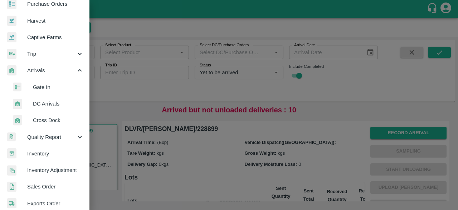
scroll to position [42, 0]
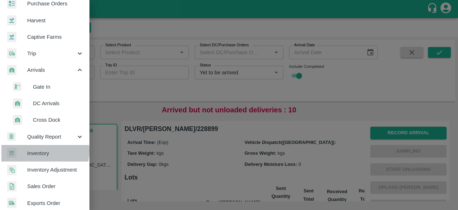
click at [42, 150] on span "Inventory" at bounding box center [55, 153] width 57 height 8
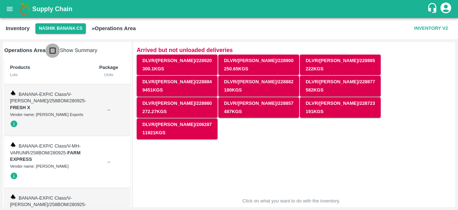
click at [51, 48] on input "checkbox" at bounding box center [52, 50] width 14 height 14
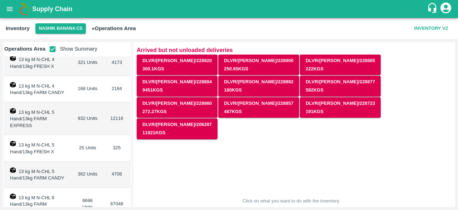
scroll to position [126, 0]
click at [54, 50] on input "checkbox" at bounding box center [52, 49] width 14 height 14
checkbox input "false"
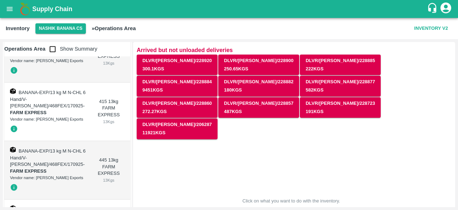
scroll to position [13657, 0]
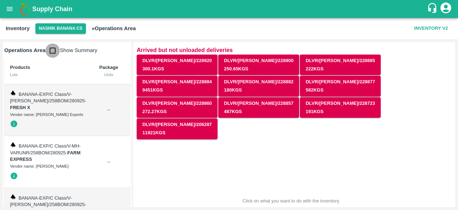
click at [53, 48] on input "checkbox" at bounding box center [52, 50] width 14 height 14
checkbox input "true"
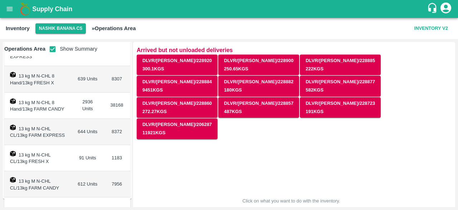
scroll to position [339, 0]
click at [9, 9] on icon "open drawer" at bounding box center [10, 9] width 6 height 4
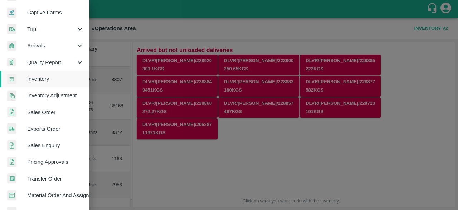
scroll to position [67, 0]
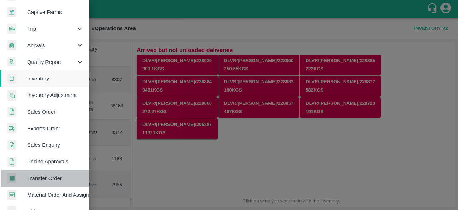
click at [45, 177] on span "Transfer Order" at bounding box center [55, 178] width 57 height 8
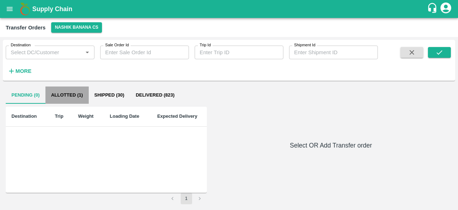
click at [67, 95] on button "Allotted (1)" at bounding box center [66, 94] width 43 height 17
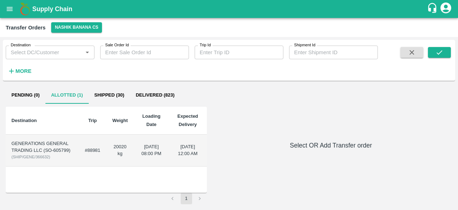
click at [87, 153] on td "#88981" at bounding box center [92, 150] width 27 height 32
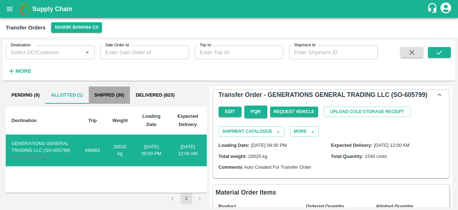
click at [115, 94] on button "Shipped (30)" at bounding box center [110, 94] width 42 height 17
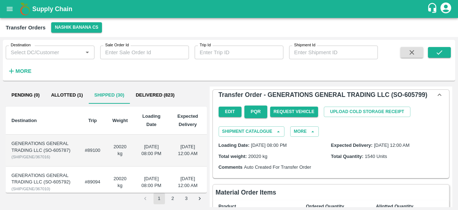
click at [109, 149] on td "20020 kg" at bounding box center [120, 150] width 28 height 32
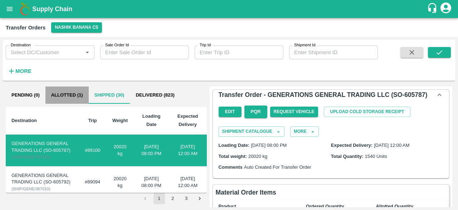
click at [75, 96] on button "Allotted (1)" at bounding box center [66, 94] width 43 height 17
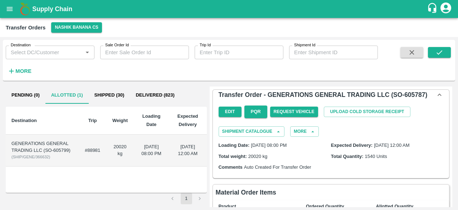
click at [100, 154] on td "#88981" at bounding box center [92, 150] width 27 height 32
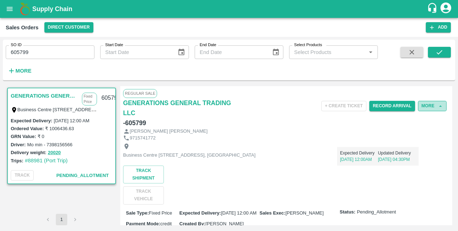
click at [433, 110] on button "More" at bounding box center [432, 106] width 29 height 10
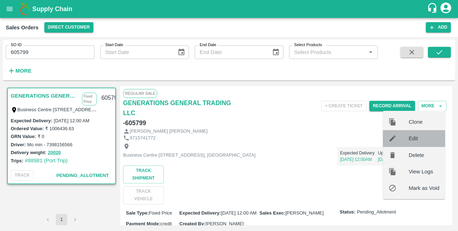
click at [413, 139] on span "Edit" at bounding box center [424, 139] width 31 height 8
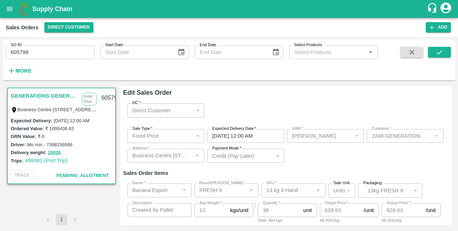
click at [165, 137] on div "Fixed Price" at bounding box center [163, 136] width 61 height 8
click at [264, 107] on div "DC   * Direct Customer 6 DC" at bounding box center [286, 110] width 327 height 25
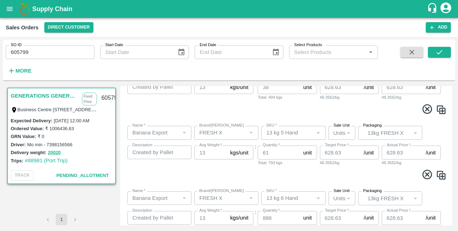
scroll to position [119, 0]
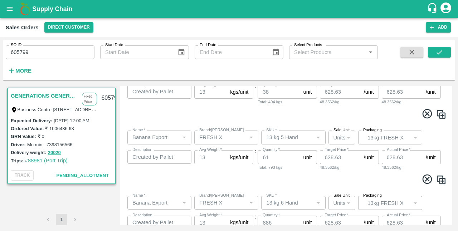
click at [426, 180] on icon at bounding box center [428, 180] width 10 height 10
type input "13 kg 6 Hand"
type textarea "Created by Pallet Stuffing Hand Summary 3993 for Stuffing Record 1226 SO: 605799"
type input "886"
type input "13 kg 8 Hand"
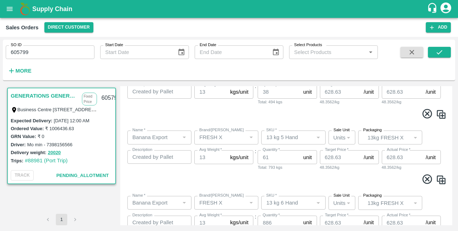
type textarea "Created by Pallet Stuffing Hand Summary 3995 for Stuffing Record 1226 SO: 605799"
type input "525"
type input "13 kg CL"
type textarea "Created by Pallet Stuffing Hand Summary 3996 for Stuffing Record 1226 SO: 605799"
type input "91"
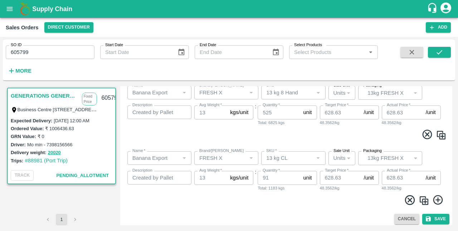
scroll to position [232, 0]
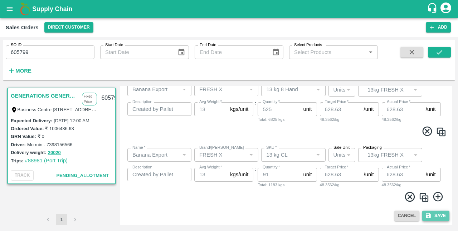
click at [429, 218] on icon "submit" at bounding box center [428, 216] width 5 height 5
